Goal: Transaction & Acquisition: Purchase product/service

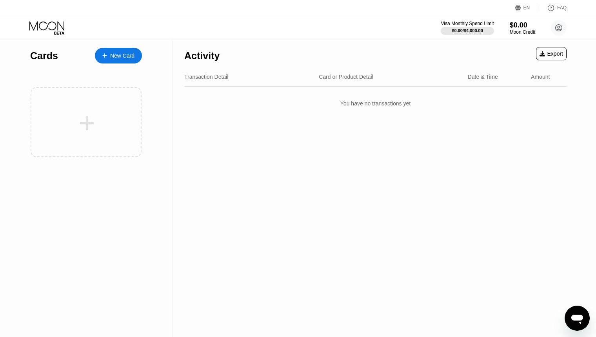
click at [117, 54] on div "New Card" at bounding box center [122, 56] width 24 height 7
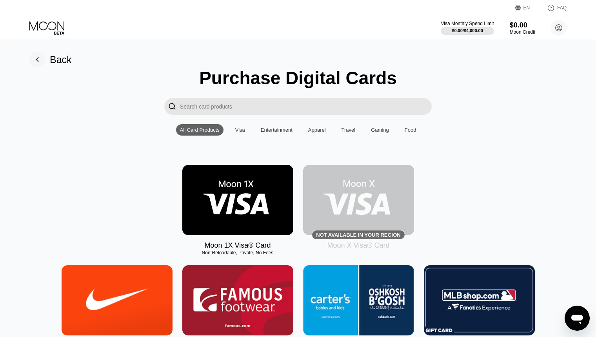
click at [222, 210] on img at bounding box center [237, 200] width 111 height 70
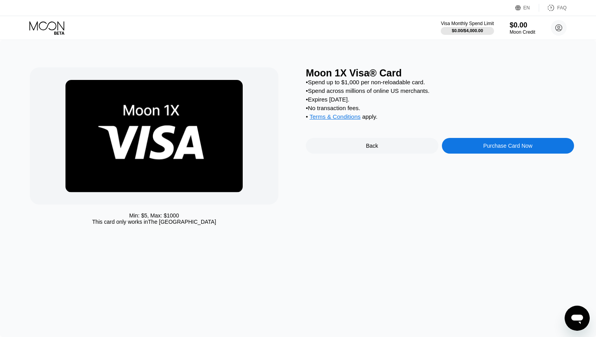
click at [512, 149] on div "Purchase Card Now" at bounding box center [507, 146] width 49 height 6
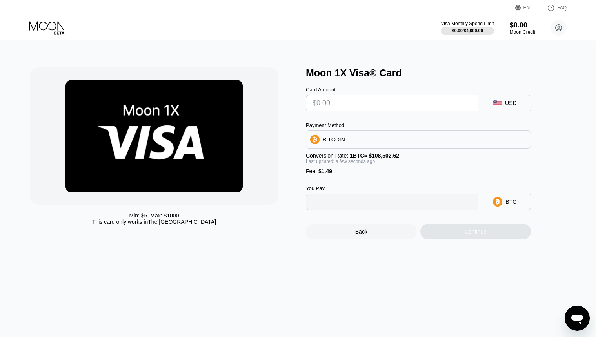
type input "0"
click at [433, 98] on input "text" at bounding box center [391, 103] width 159 height 16
type input "$50"
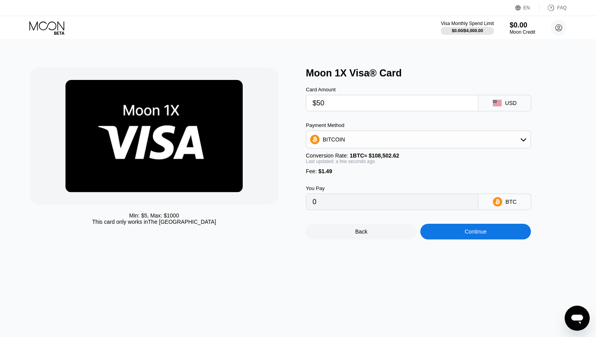
type input "0.00047456"
type input "$5"
type input "0.00005982"
type input "$53"
type input "0.00050220"
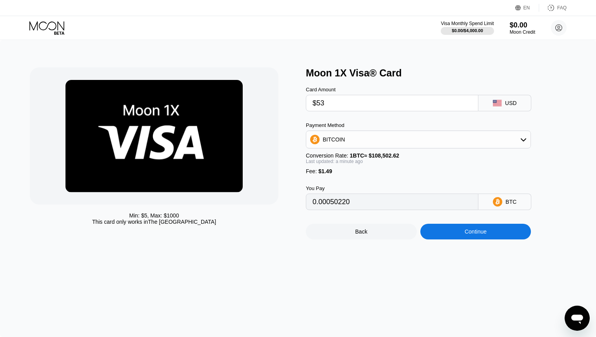
type input "$53"
click at [374, 145] on div "BITCOIN" at bounding box center [418, 140] width 224 height 16
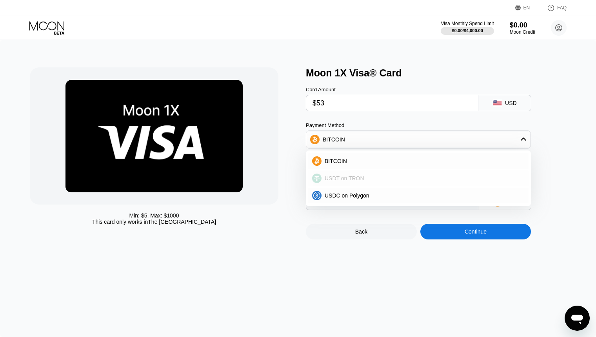
click at [341, 177] on div "USDT on TRON" at bounding box center [418, 178] width 220 height 16
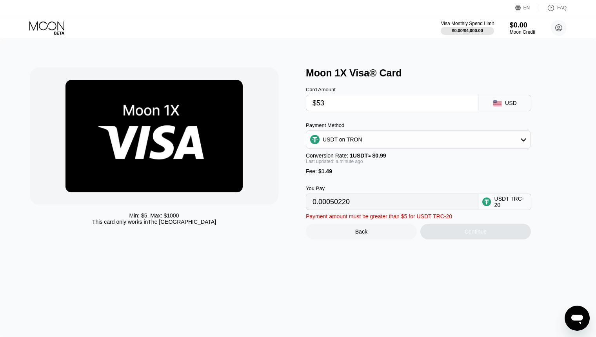
type input "55.04"
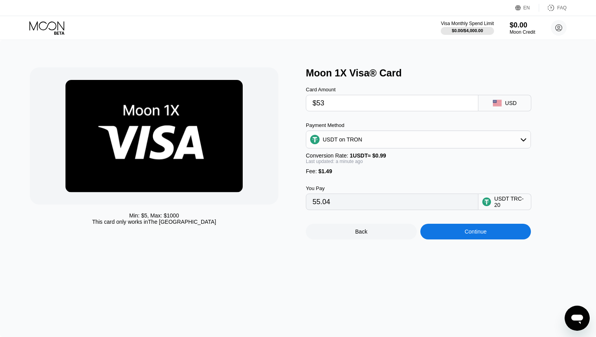
click at [358, 107] on input "$53" at bounding box center [391, 103] width 159 height 16
type input "$51"
type input "53.02"
type input "$52"
type input "54.03"
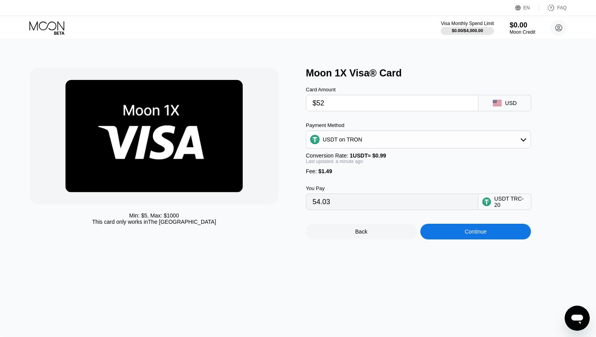
type input "$52"
click at [465, 239] on div "Continue" at bounding box center [475, 232] width 111 height 16
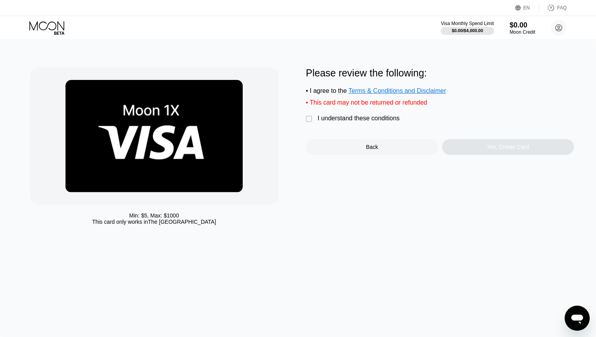
click at [308, 122] on div "" at bounding box center [310, 119] width 8 height 8
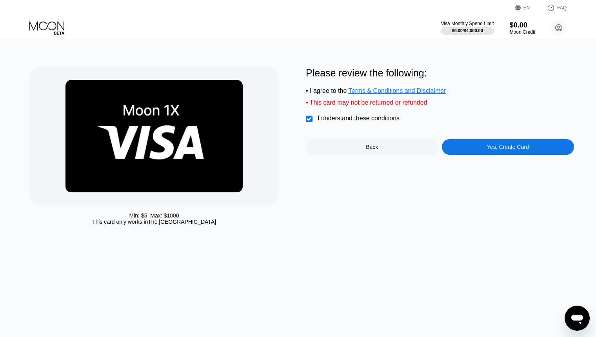
click at [514, 150] on div "Yes, Create Card" at bounding box center [508, 147] width 42 height 6
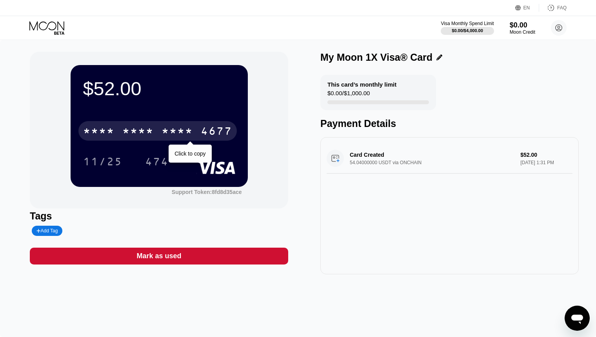
click at [183, 130] on div "* * * *" at bounding box center [176, 132] width 31 height 13
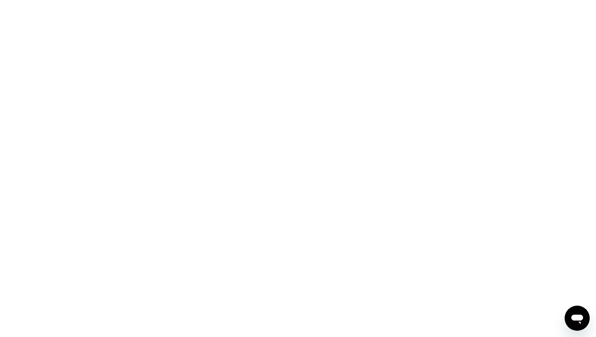
click at [227, 261] on div at bounding box center [298, 168] width 596 height 337
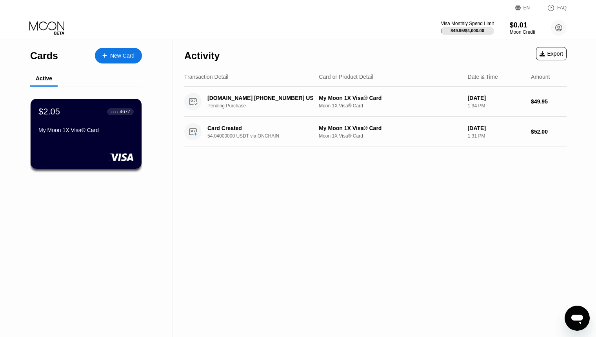
click at [241, 221] on div "Activity Export Transaction Detail Card or Product Detail Date & Time Amount [D…" at bounding box center [375, 188] width 406 height 297
click at [216, 242] on div "Activity Export Transaction Detail Card or Product Detail Date & Time Amount [D…" at bounding box center [375, 188] width 406 height 297
